Goal: Task Accomplishment & Management: Manage account settings

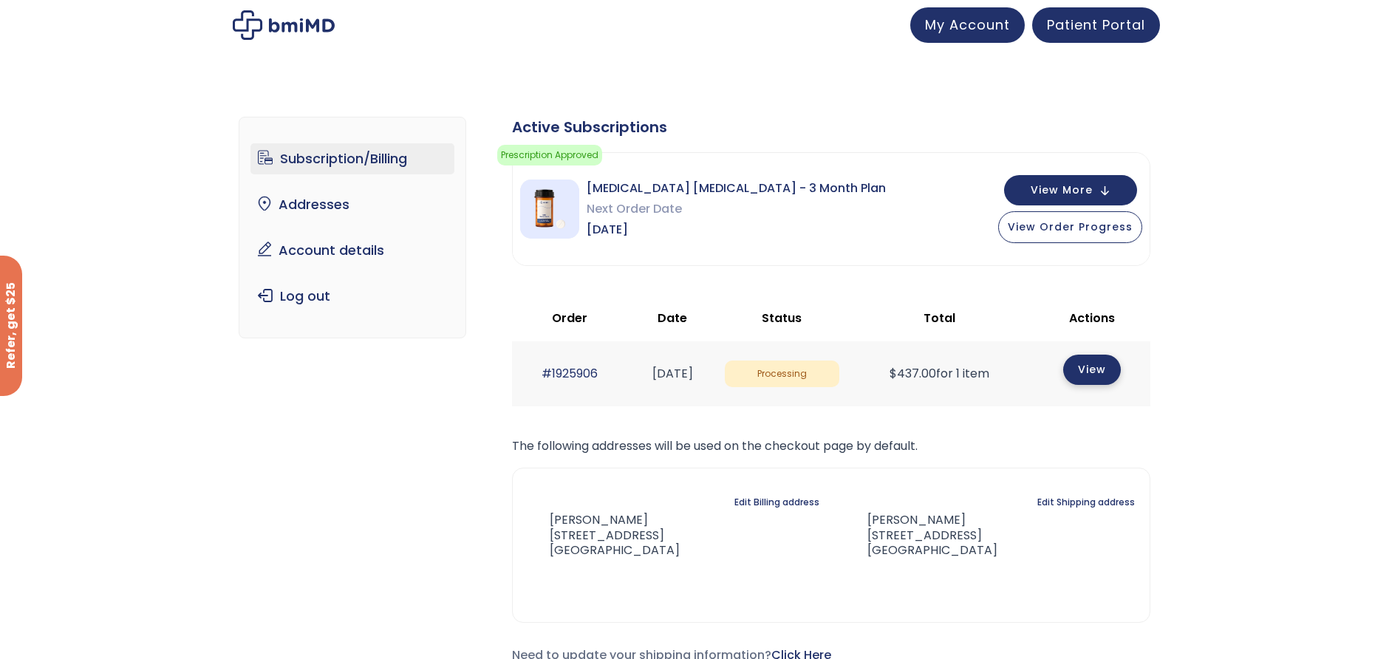
click at [1079, 370] on link "View" at bounding box center [1092, 370] width 58 height 30
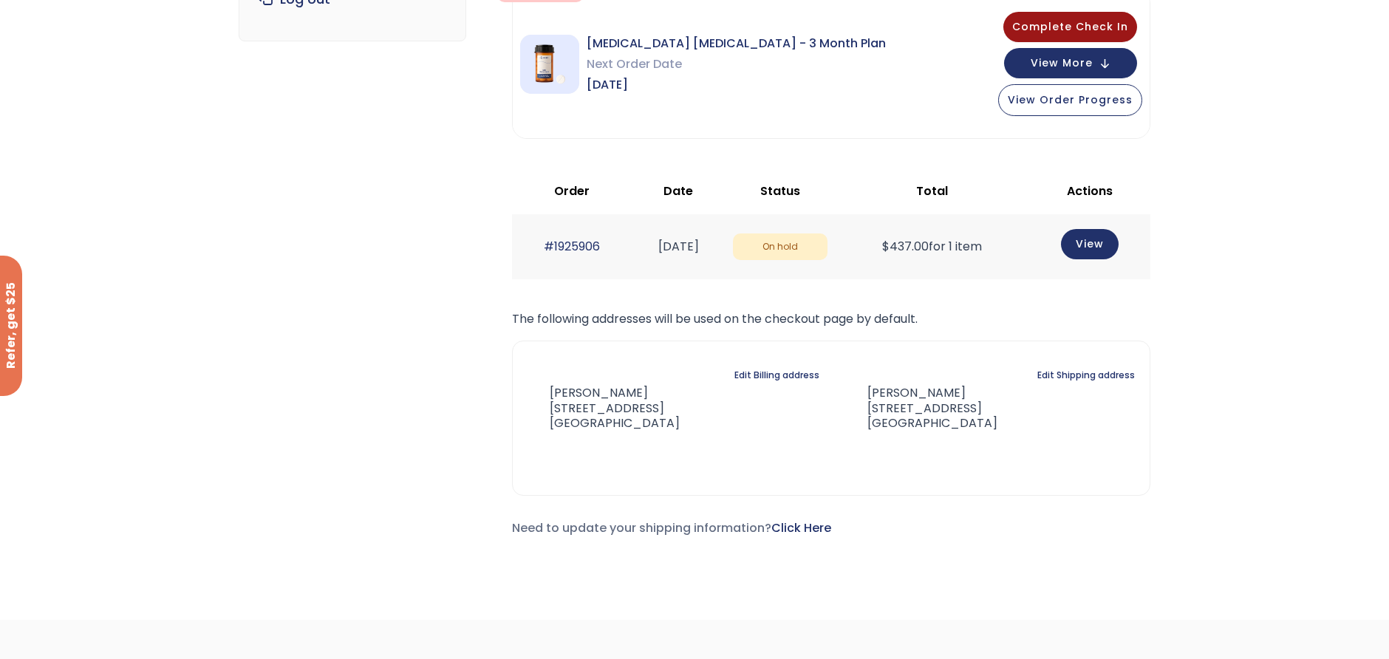
scroll to position [296, 0]
click at [929, 250] on span "$ 437.00" at bounding box center [905, 247] width 47 height 17
click at [1029, 250] on td "$ 437.00 for 1 item" at bounding box center [932, 248] width 194 height 64
click at [822, 244] on span "On hold" at bounding box center [780, 248] width 95 height 27
drag, startPoint x: 695, startPoint y: 252, endPoint x: 653, endPoint y: 252, distance: 42.1
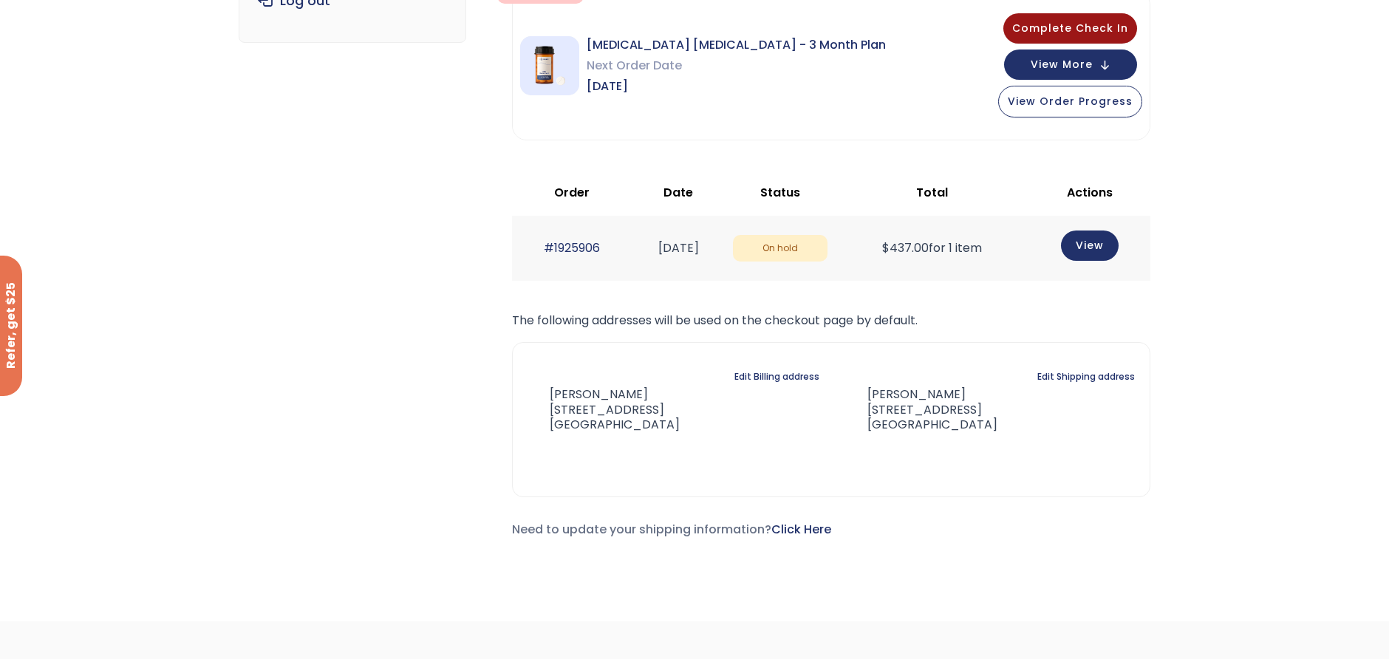
click at [671, 252] on time "[DATE]" at bounding box center [678, 247] width 41 height 17
click at [575, 252] on link "#1925906" at bounding box center [572, 247] width 56 height 17
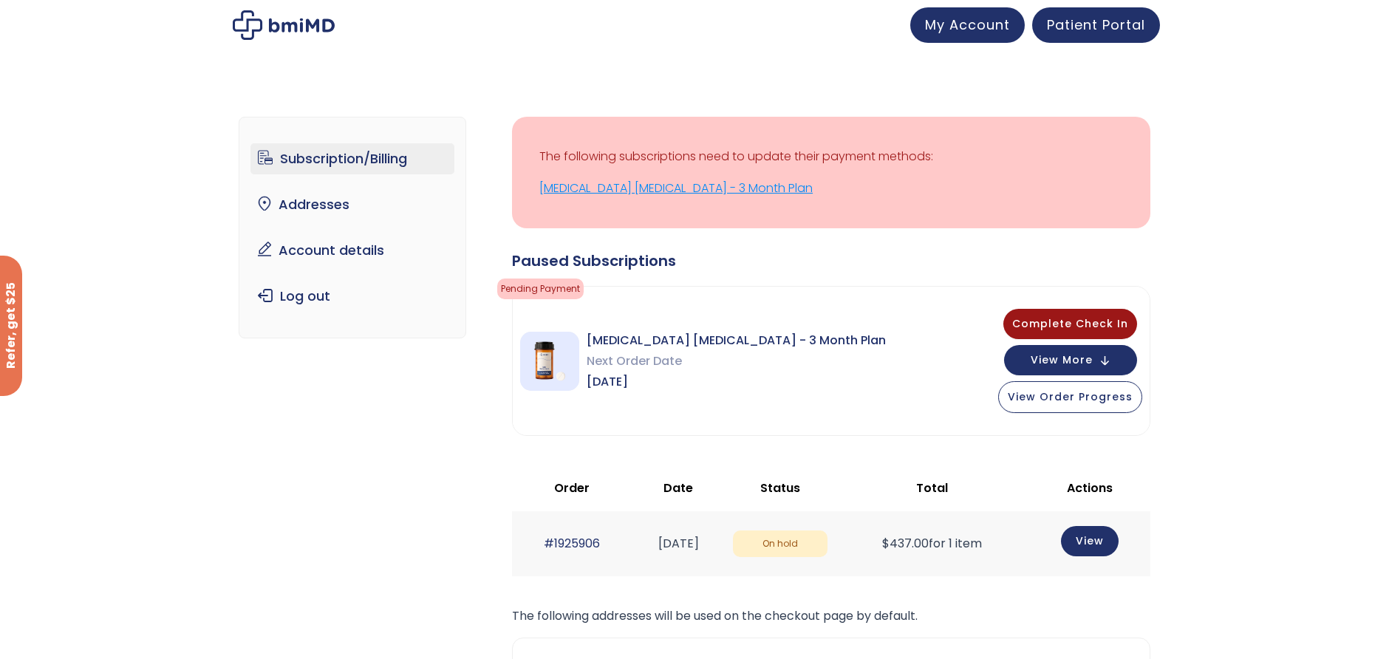
click at [671, 179] on link "[MEDICAL_DATA] [MEDICAL_DATA] - 3 Month Plan" at bounding box center [831, 188] width 584 height 21
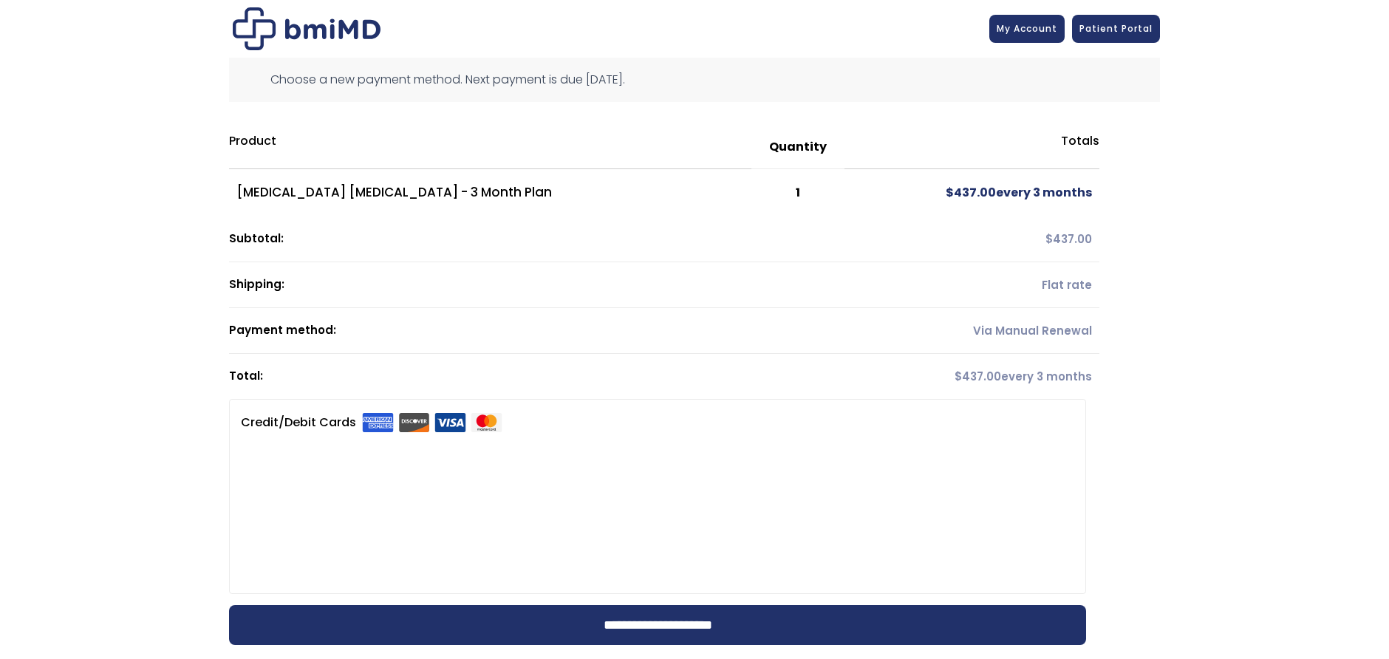
click at [1086, 219] on td "$ 437.00" at bounding box center [972, 239] width 255 height 46
click at [975, 202] on td "$ 437.00 every 3 months" at bounding box center [972, 192] width 255 height 47
click at [973, 195] on span "$ 437.00" at bounding box center [971, 192] width 50 height 17
drag, startPoint x: 955, startPoint y: 194, endPoint x: 890, endPoint y: 192, distance: 65.1
click at [949, 194] on span "$ 437.00" at bounding box center [971, 192] width 50 height 17
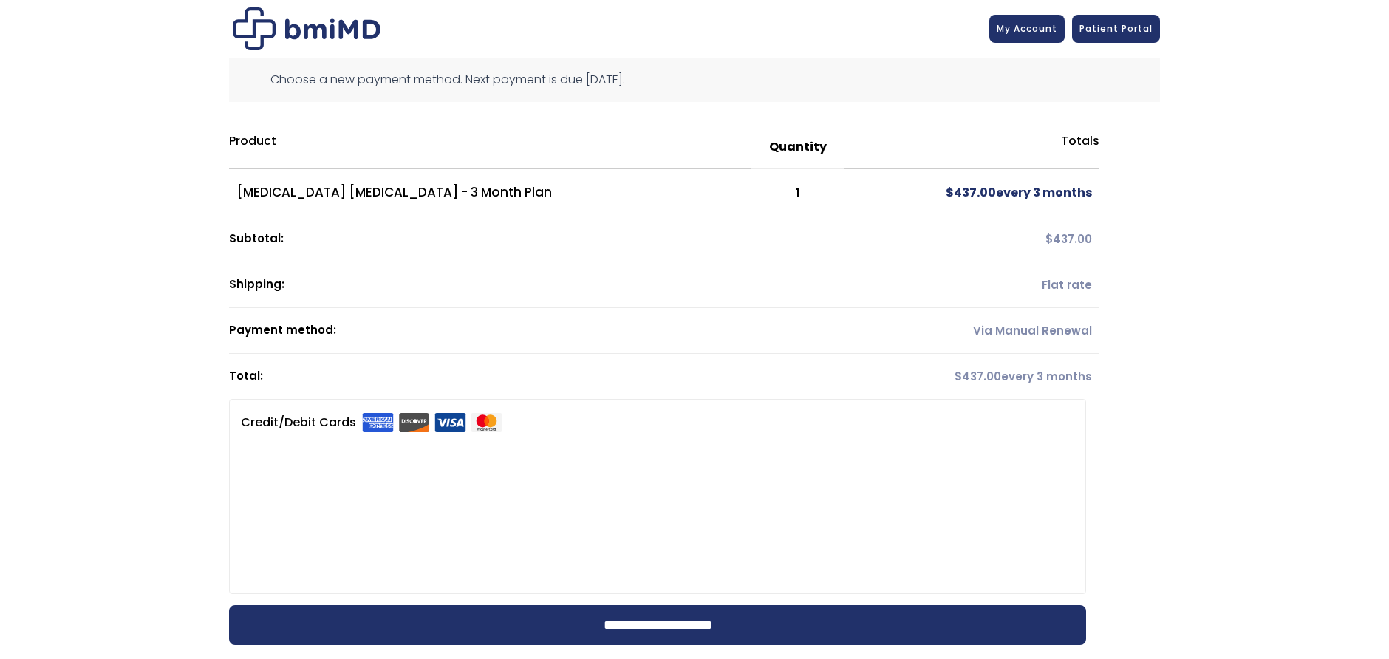
drag, startPoint x: 626, startPoint y: 192, endPoint x: 604, endPoint y: 201, distance: 23.2
click at [620, 195] on td "[MEDICAL_DATA] [MEDICAL_DATA] - 3 Month Plan" at bounding box center [490, 192] width 522 height 47
drag, startPoint x: 441, startPoint y: 214, endPoint x: 337, endPoint y: 198, distance: 105.4
click at [415, 209] on td "[MEDICAL_DATA] [MEDICAL_DATA] - 3 Month Plan" at bounding box center [490, 192] width 522 height 47
click at [337, 198] on td "[MEDICAL_DATA] [MEDICAL_DATA] - 3 Month Plan" at bounding box center [490, 192] width 522 height 47
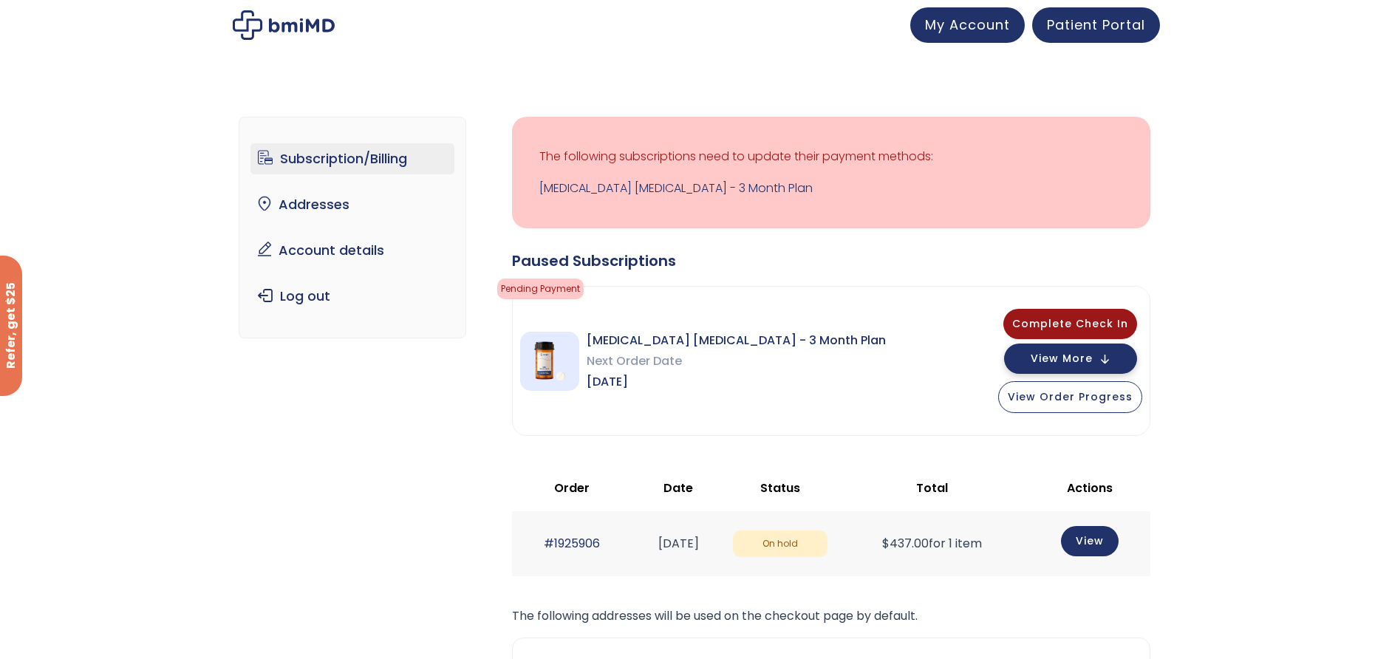
click at [1089, 359] on span "View More" at bounding box center [1062, 359] width 62 height 10
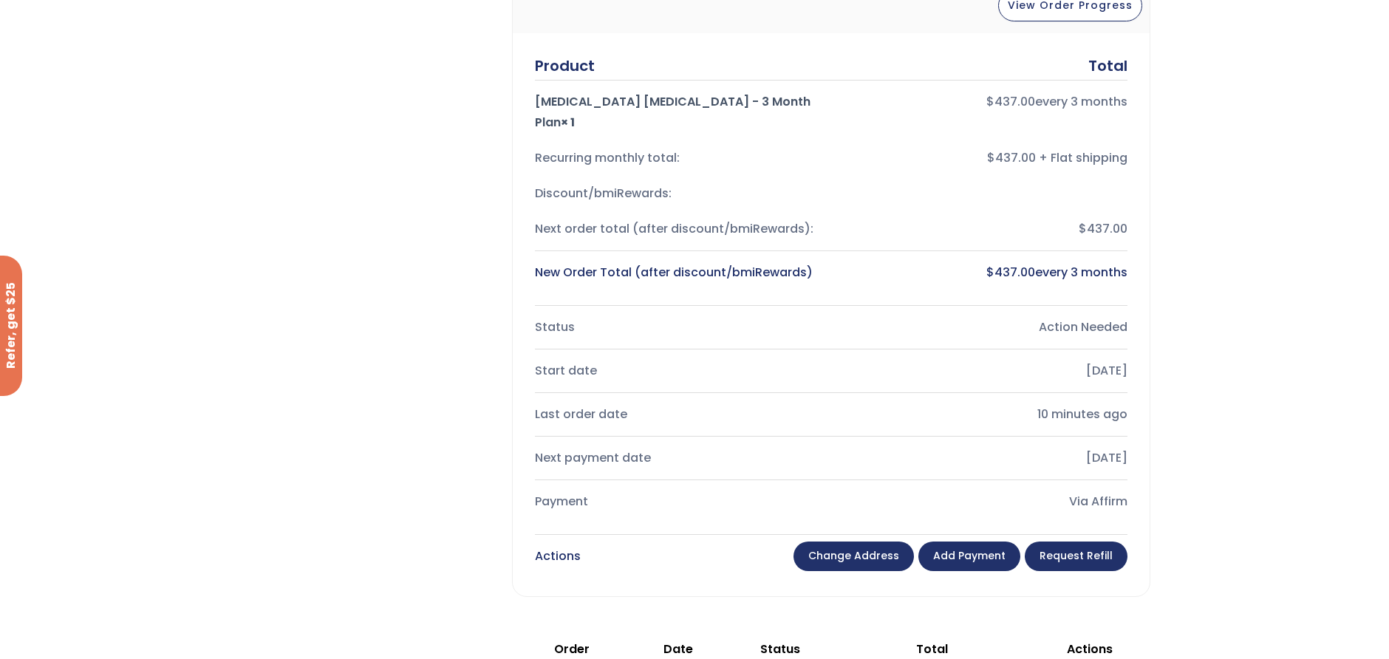
scroll to position [591, 0]
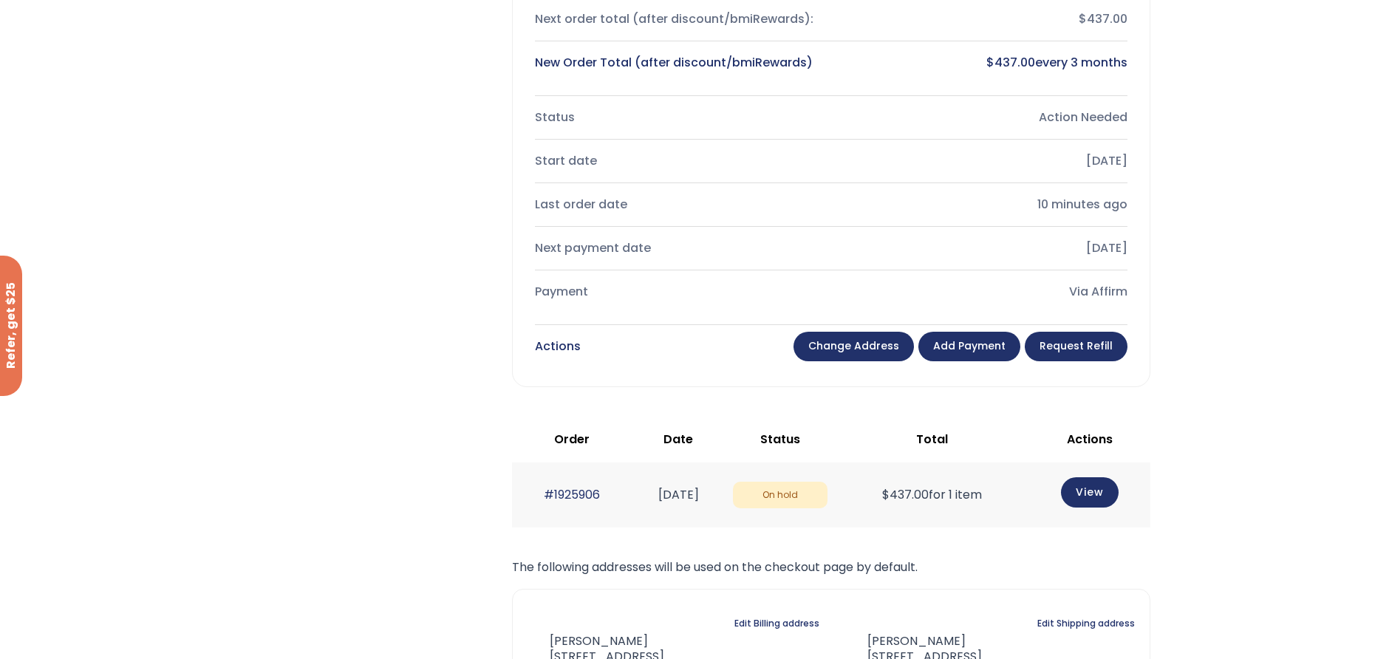
drag, startPoint x: 1099, startPoint y: 474, endPoint x: 1318, endPoint y: 473, distance: 219.4
click at [1098, 477] on link "View" at bounding box center [1090, 492] width 58 height 30
